Goal: Task Accomplishment & Management: Manage account settings

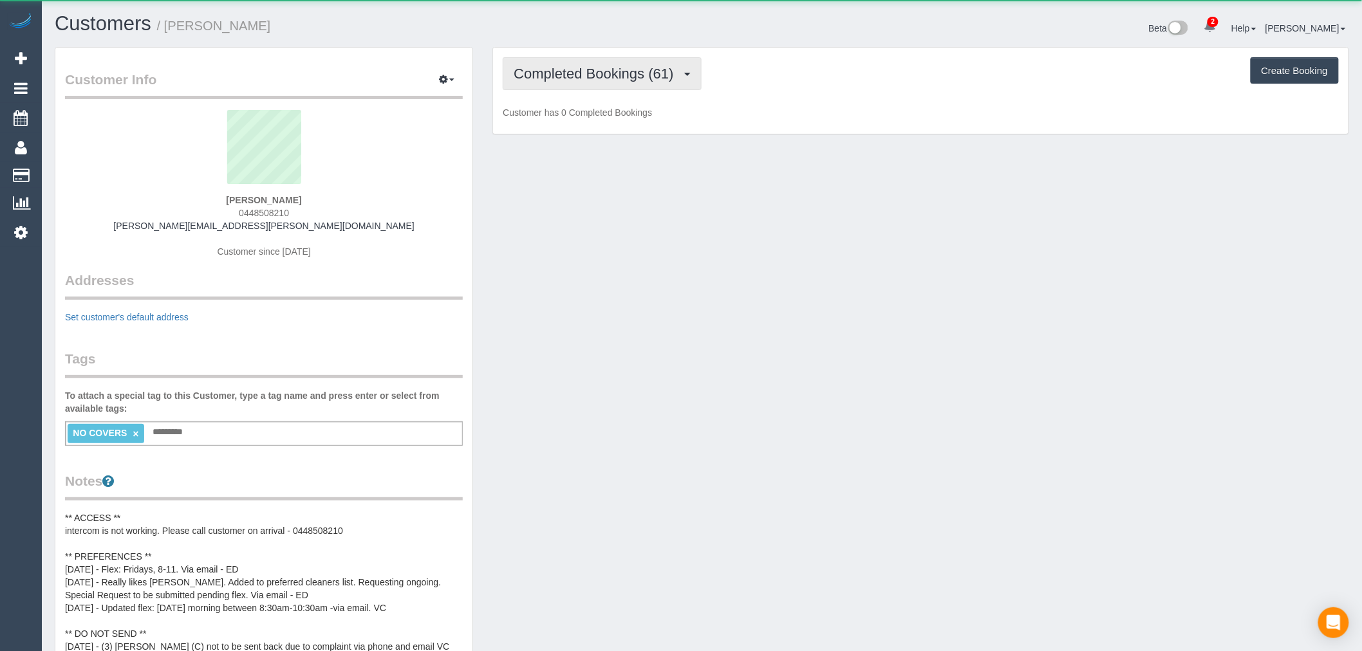
click at [646, 79] on span "Completed Bookings (61)" at bounding box center [597, 74] width 166 height 16
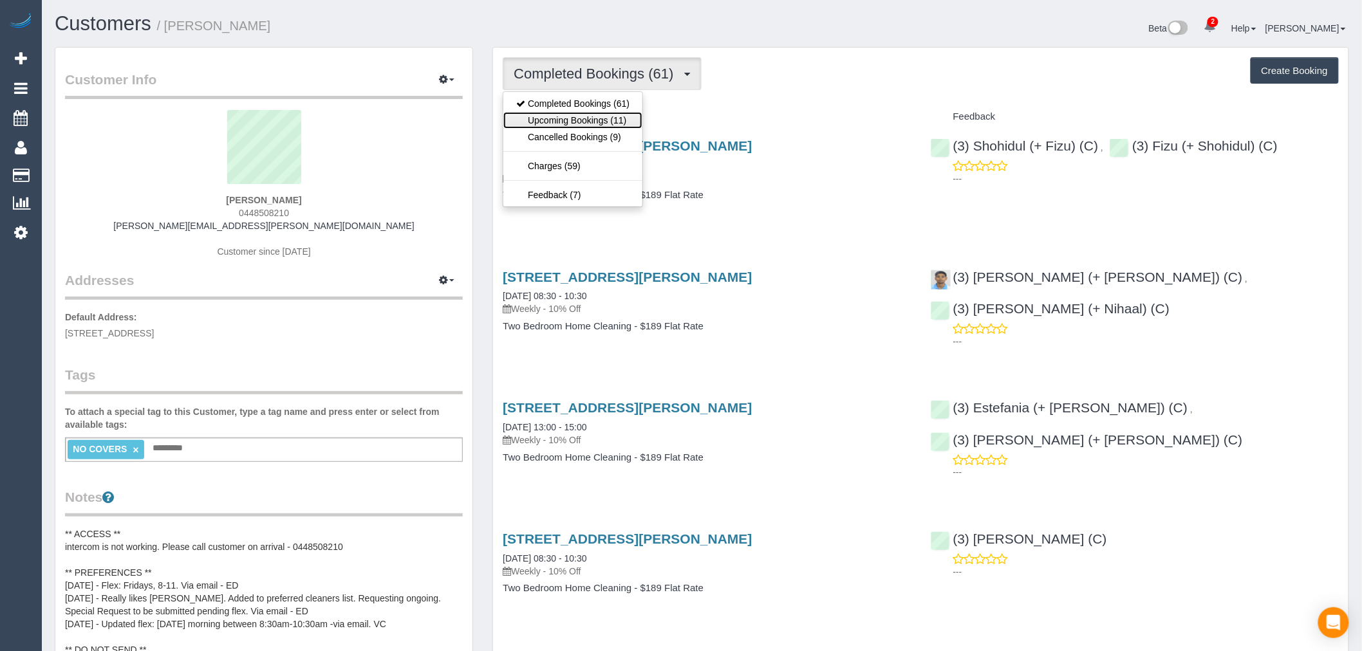
click at [624, 118] on link "Upcoming Bookings (11)" at bounding box center [572, 120] width 139 height 17
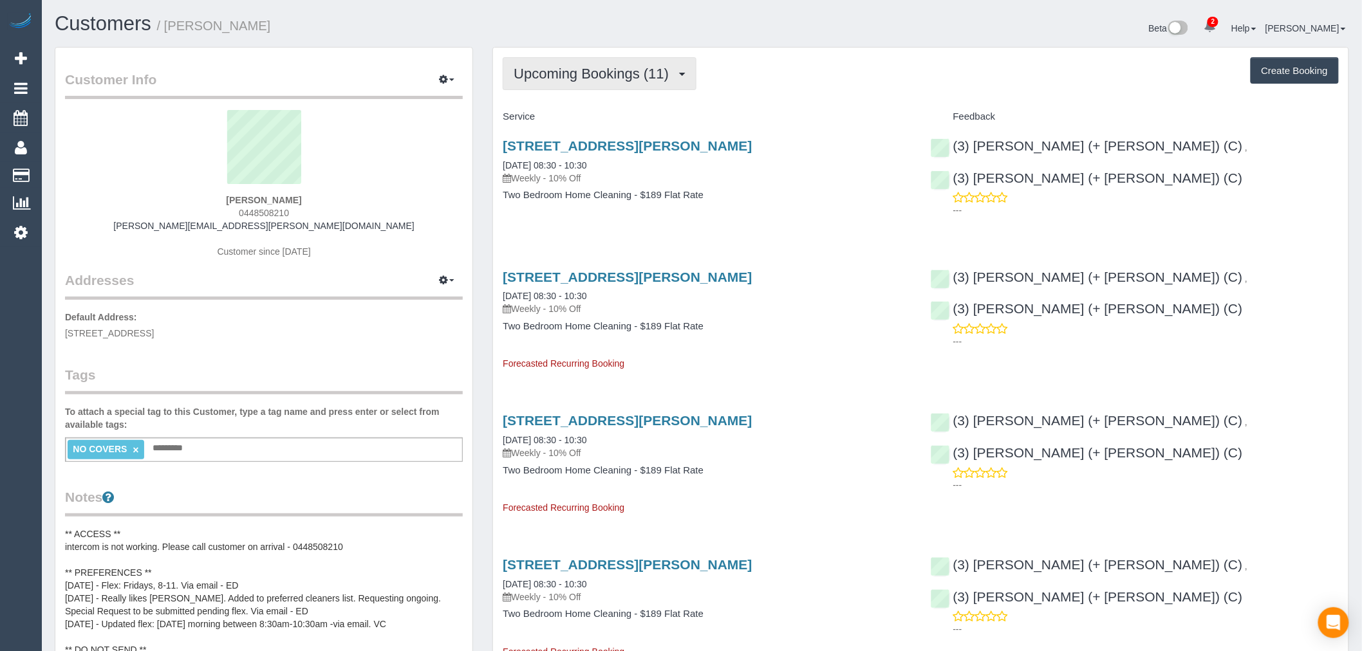
click at [552, 73] on span "Upcoming Bookings (11)" at bounding box center [595, 74] width 162 height 16
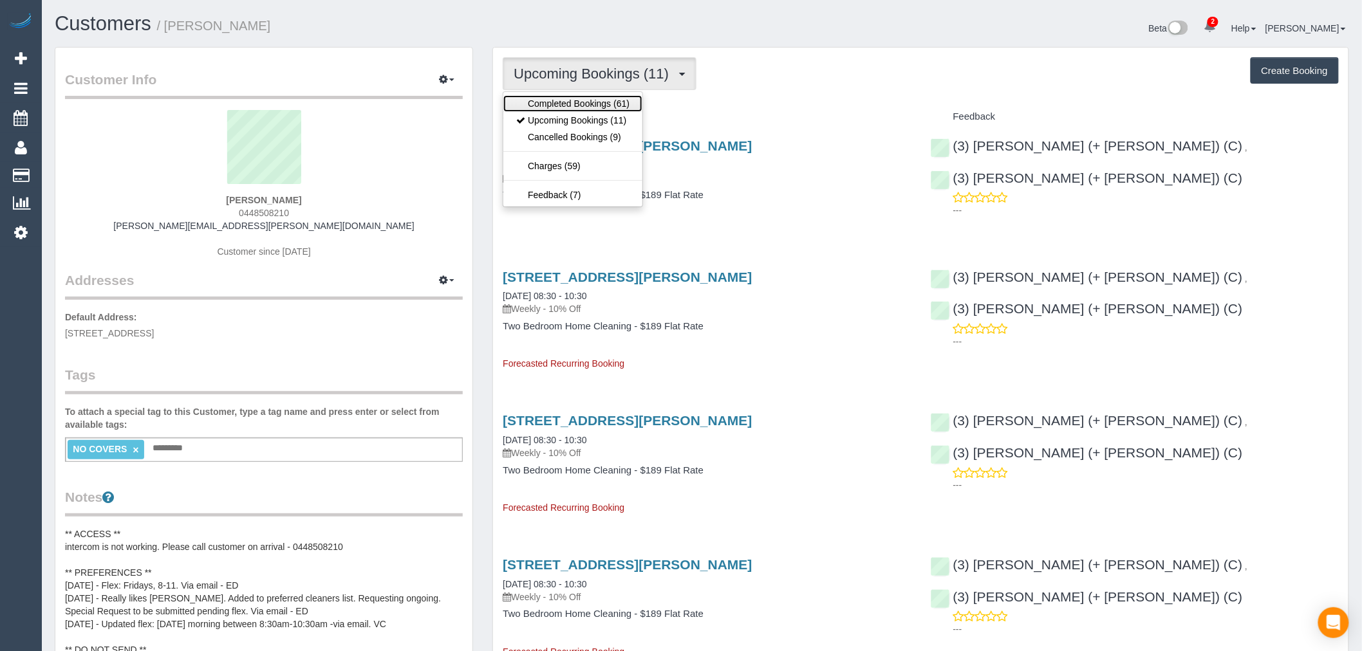
click at [586, 107] on link "Completed Bookings (61)" at bounding box center [572, 103] width 139 height 17
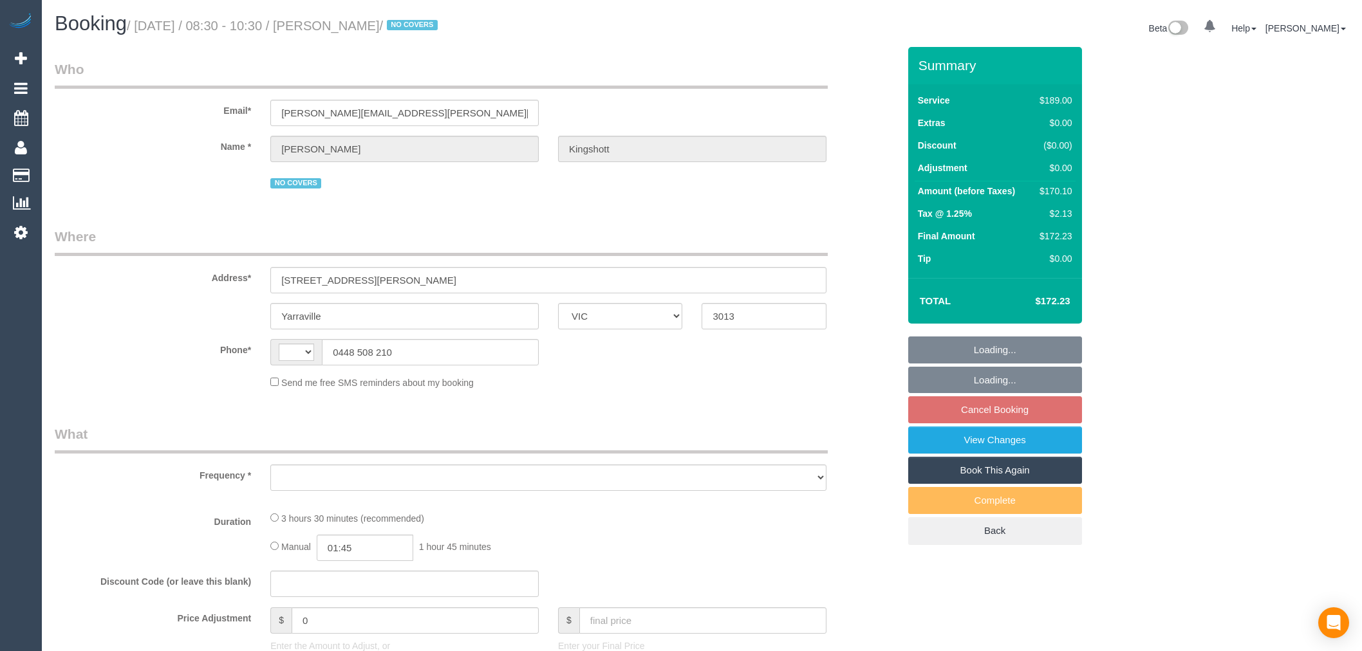
select select "VIC"
select select "string:stripe-pm_1RBOiR2GScqysDRVwOgLJOSd"
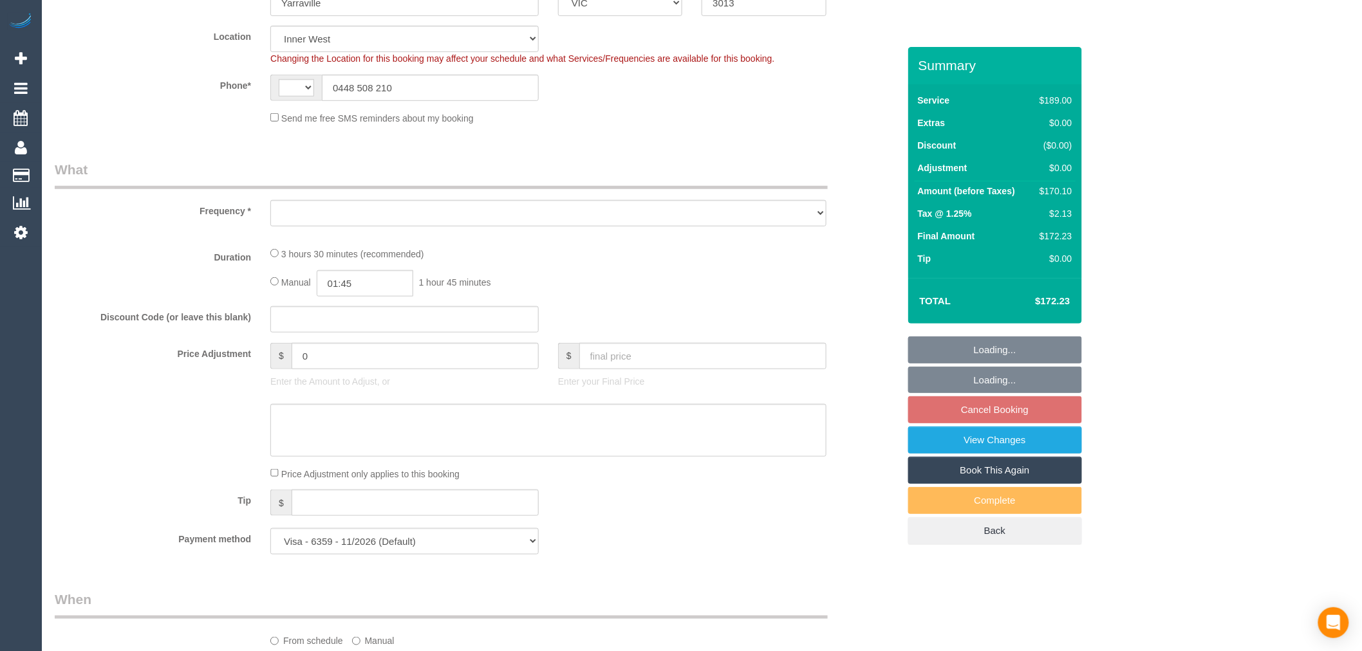
select select "string:AU"
select select "object:707"
select select "number:27"
select select "number:14"
select select "number:19"
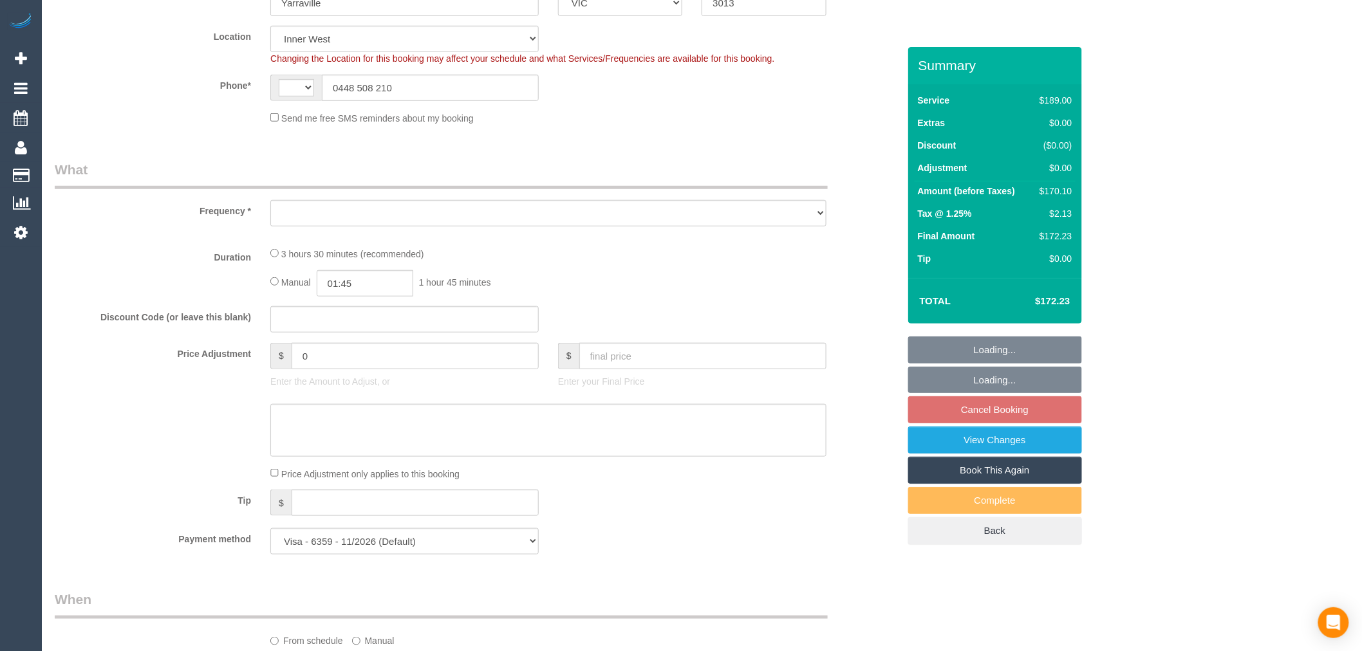
select select "number:36"
select select "number:34"
select select "number:11"
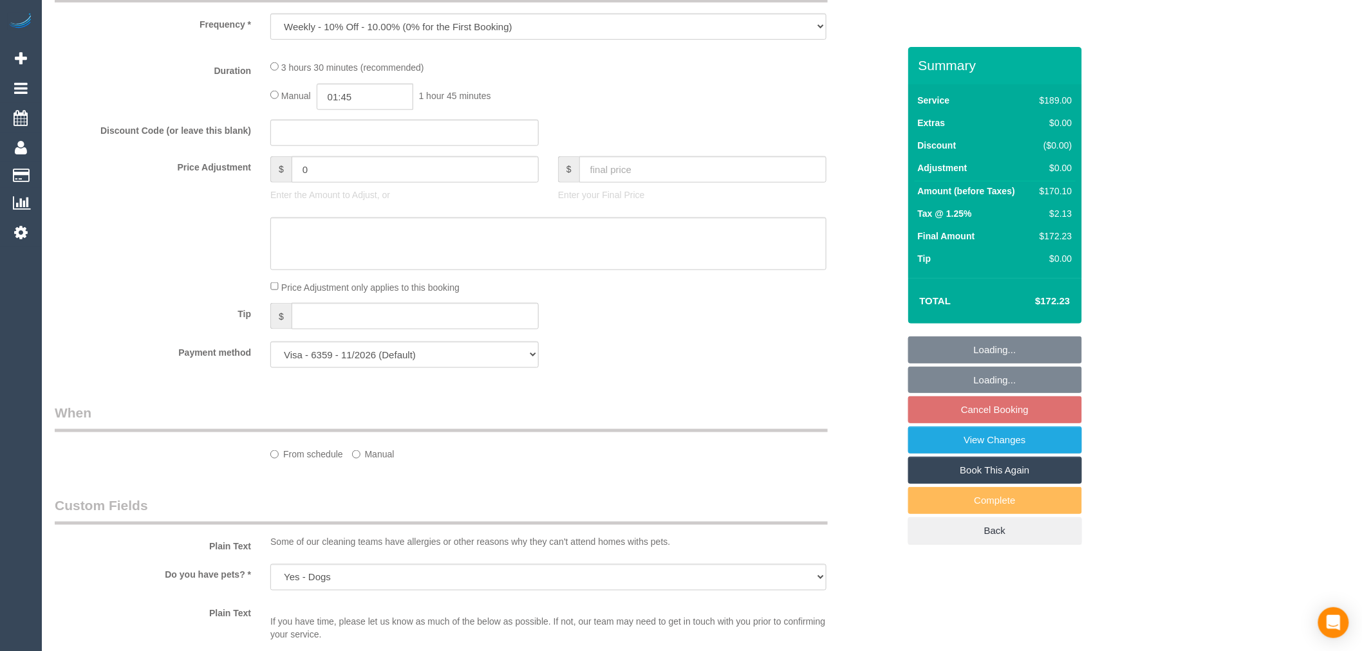
select select "object:814"
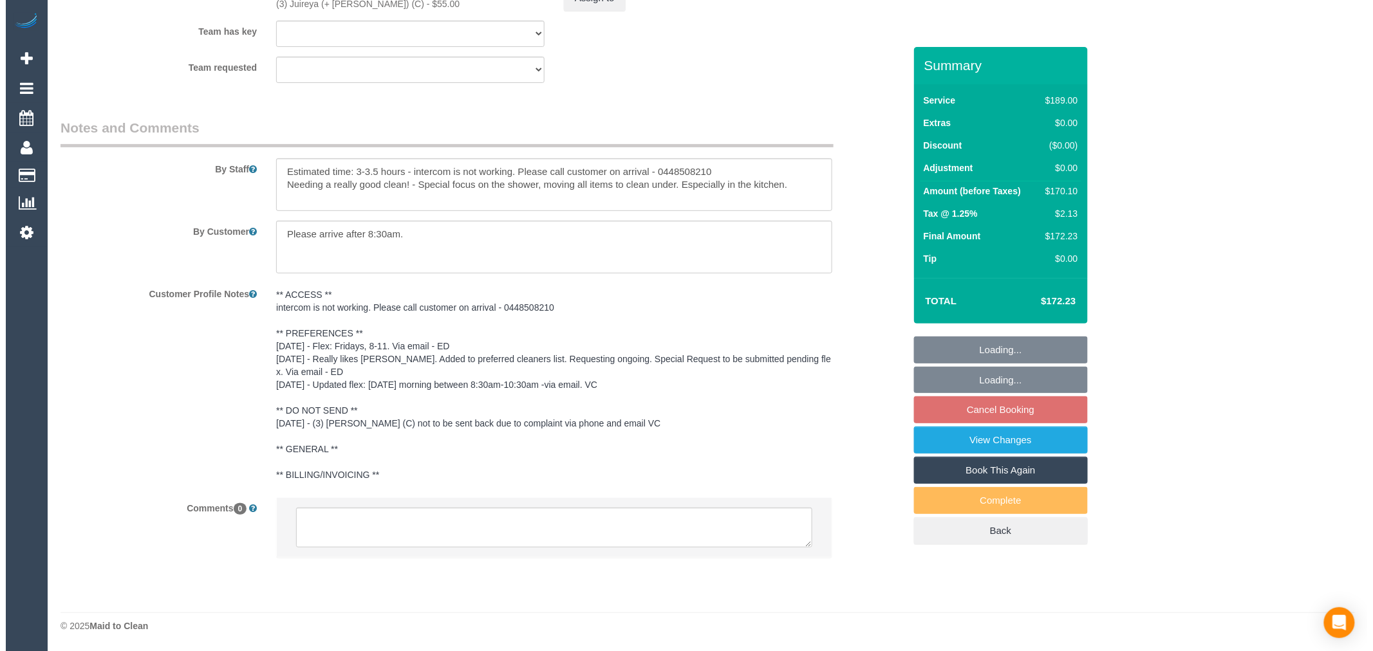
scroll to position [2114, 0]
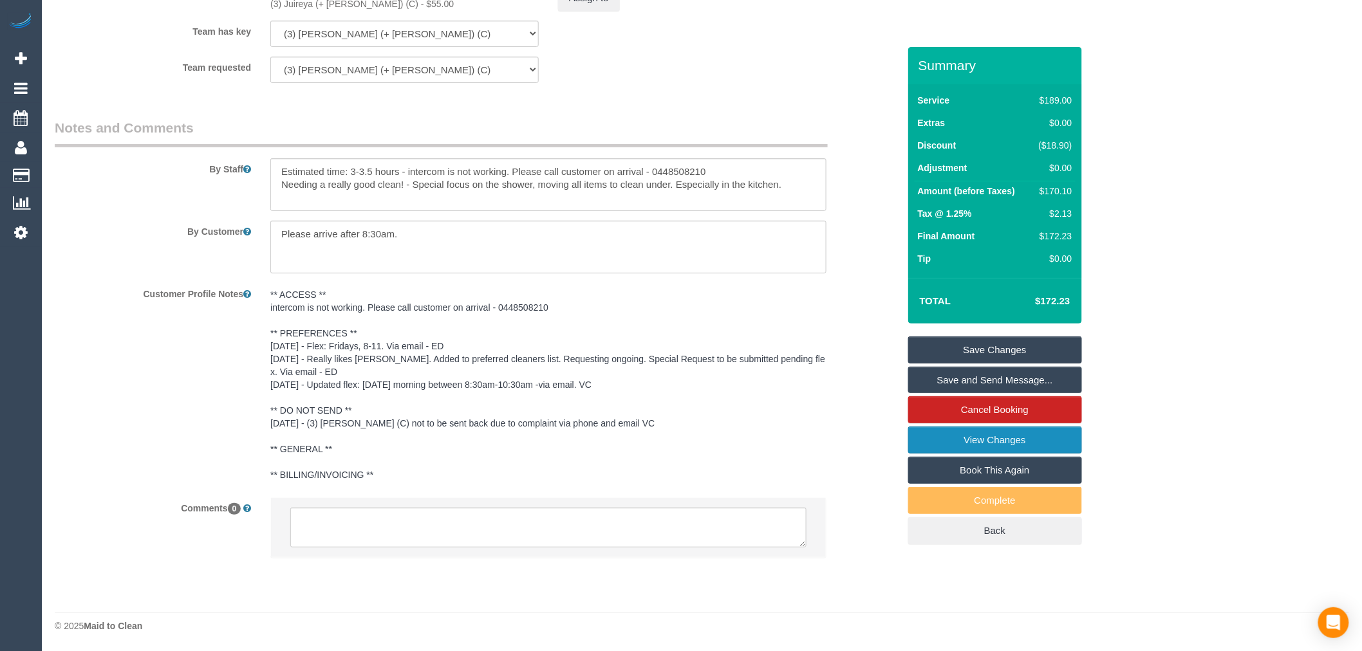
click at [1052, 445] on link "View Changes" at bounding box center [995, 440] width 174 height 27
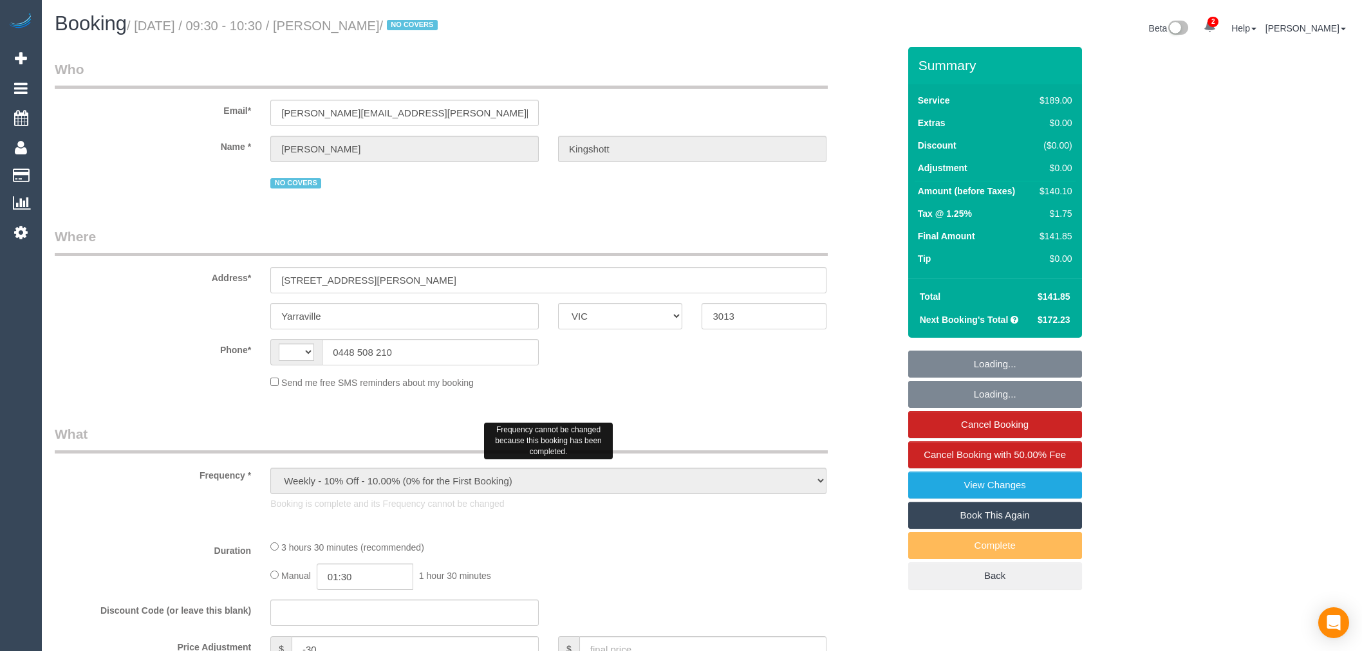
select select "VIC"
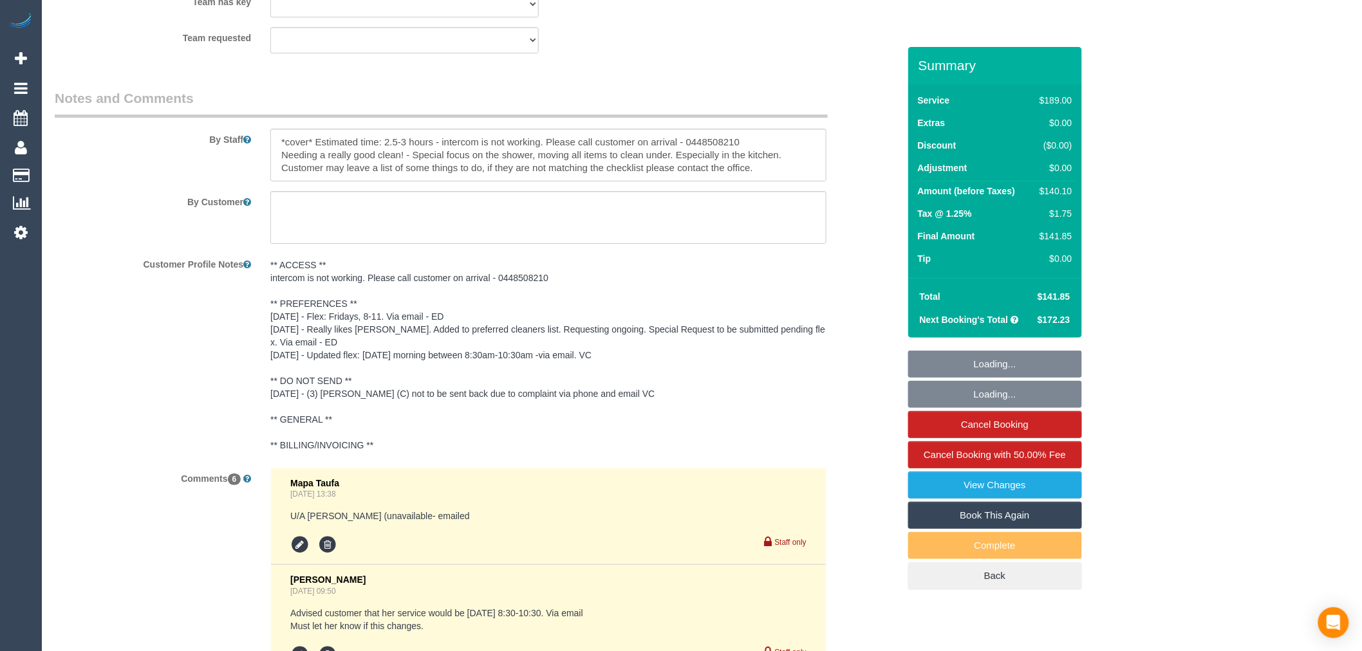
select select "string:AU"
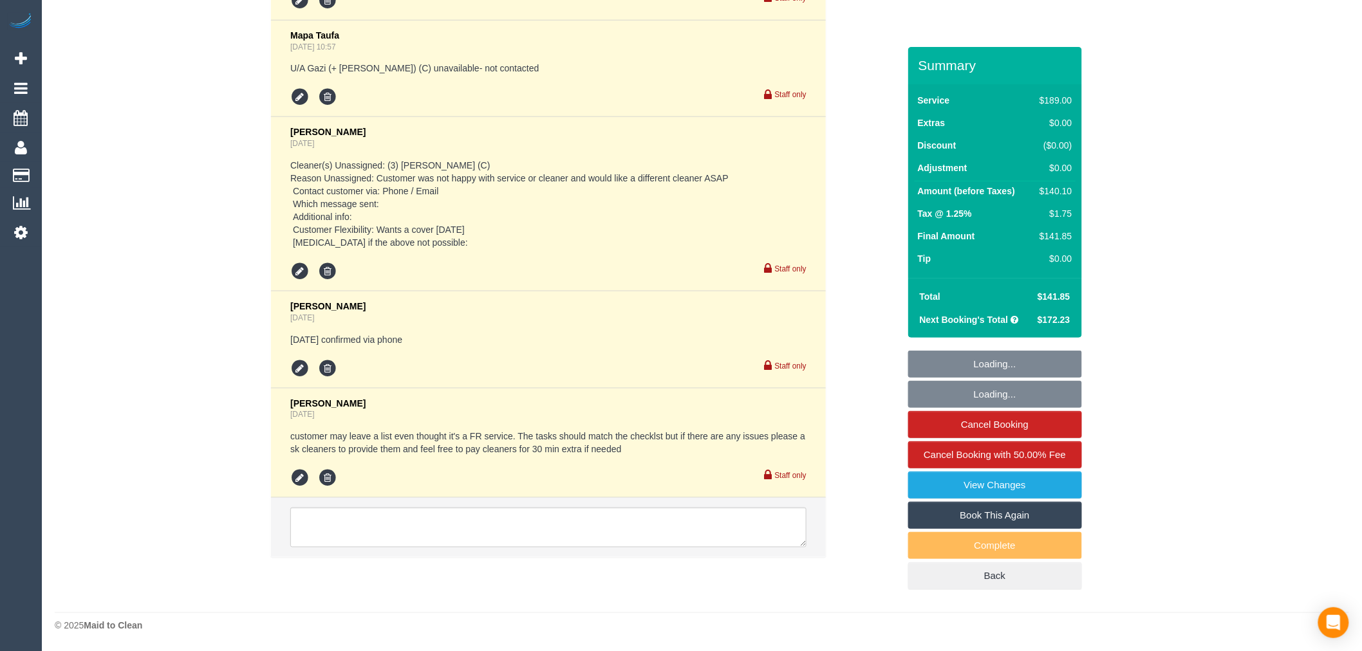
select select "object:1614"
select select "string:stripe-pm_1RBOiR2GScqysDRVwOgLJOSd"
select select "number:27"
select select "number:14"
select select "number:19"
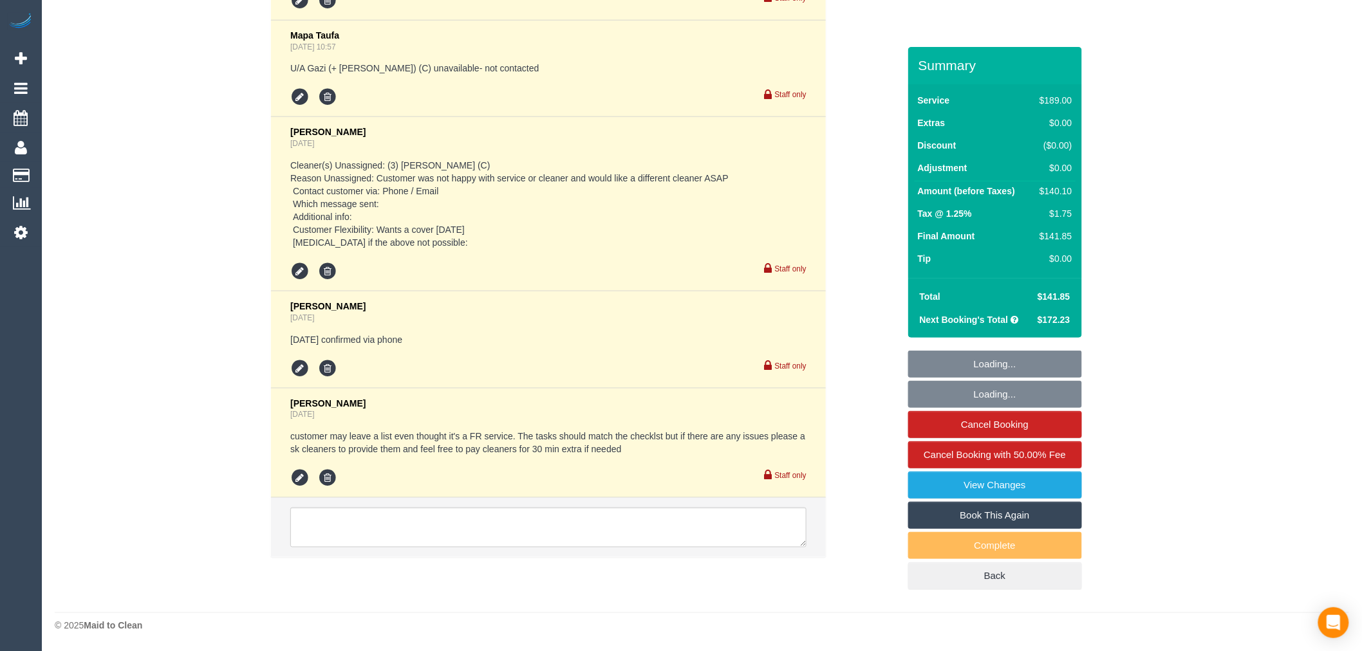
select select "number:36"
select select "number:34"
select select "number:11"
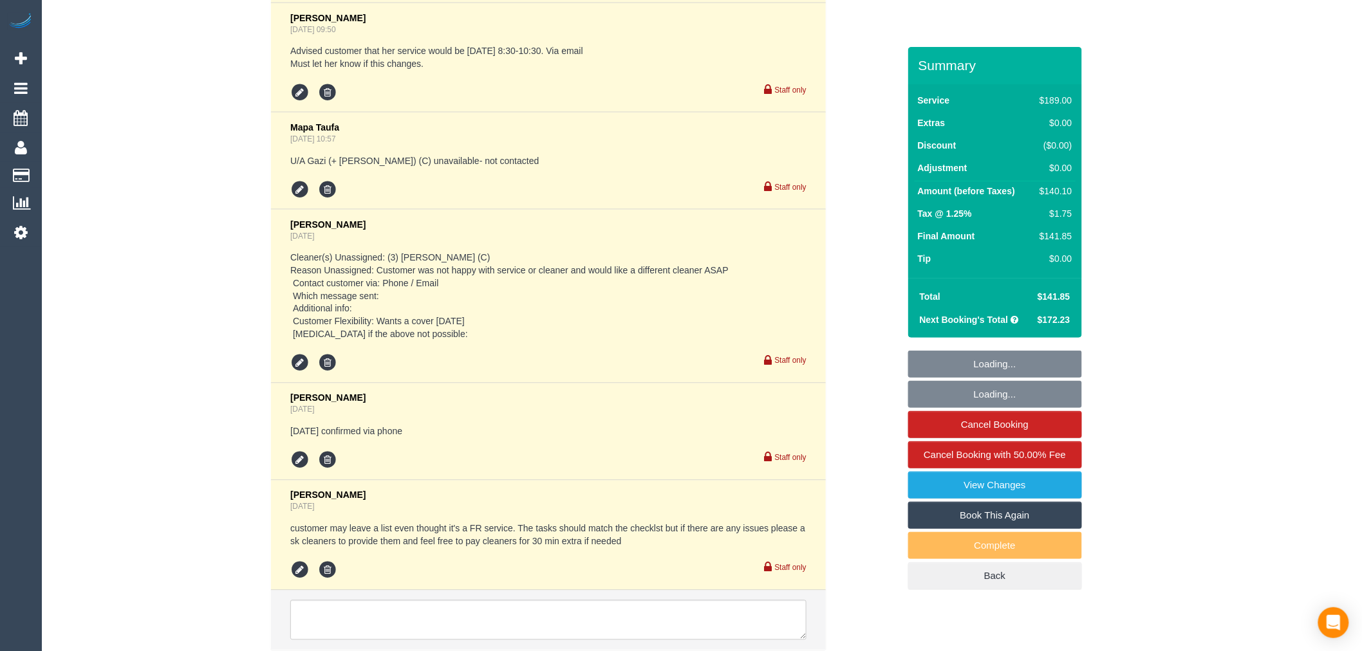
scroll to position [2869, 0]
